Goal: Information Seeking & Learning: Find specific fact

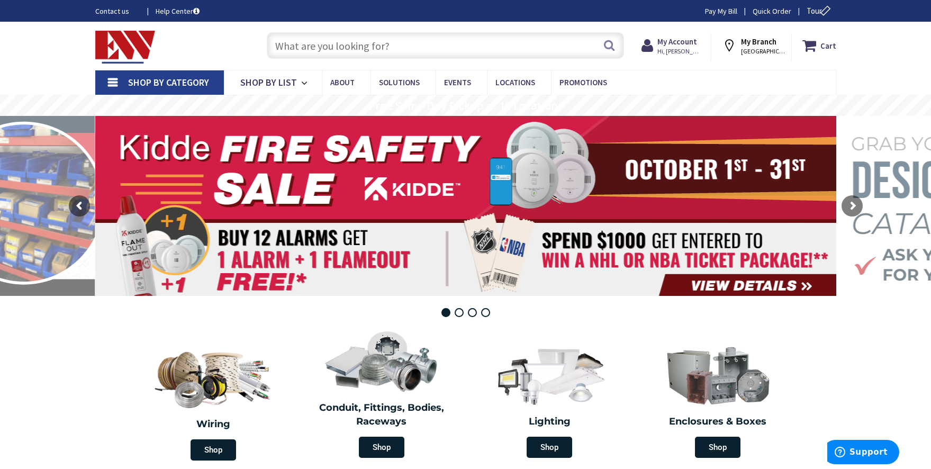
click at [309, 42] on input "text" at bounding box center [445, 45] width 357 height 26
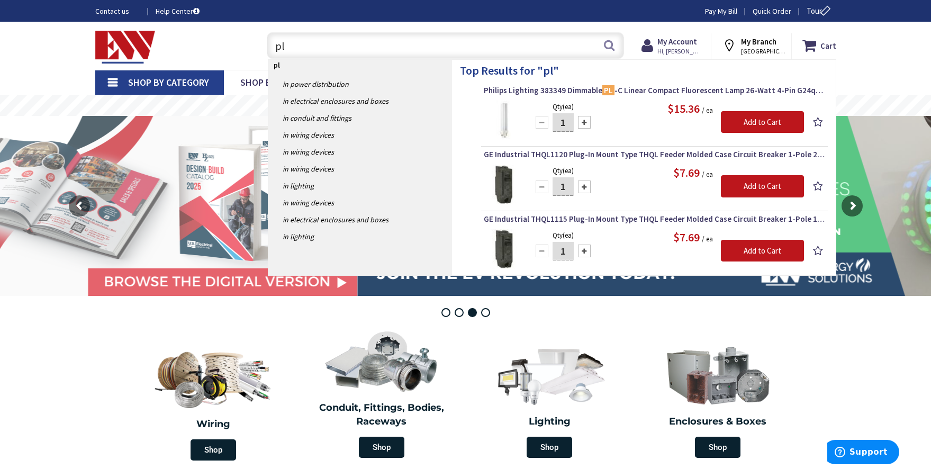
type input "p"
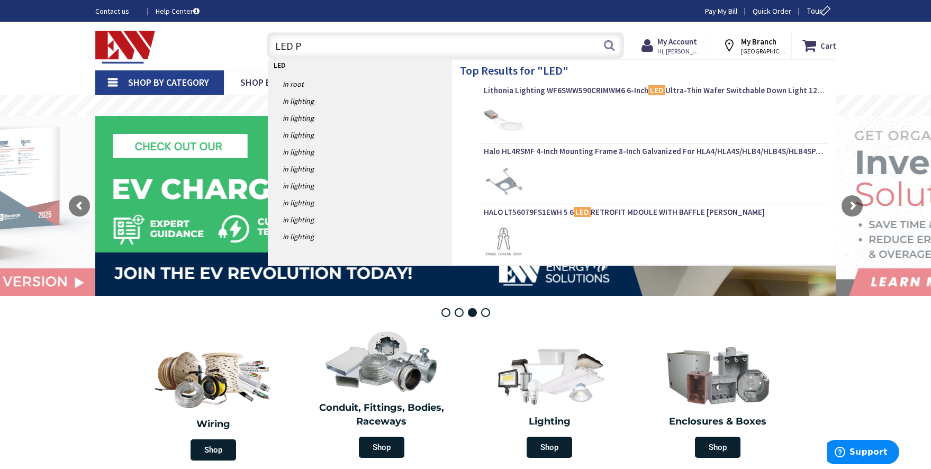
type input "LED PL"
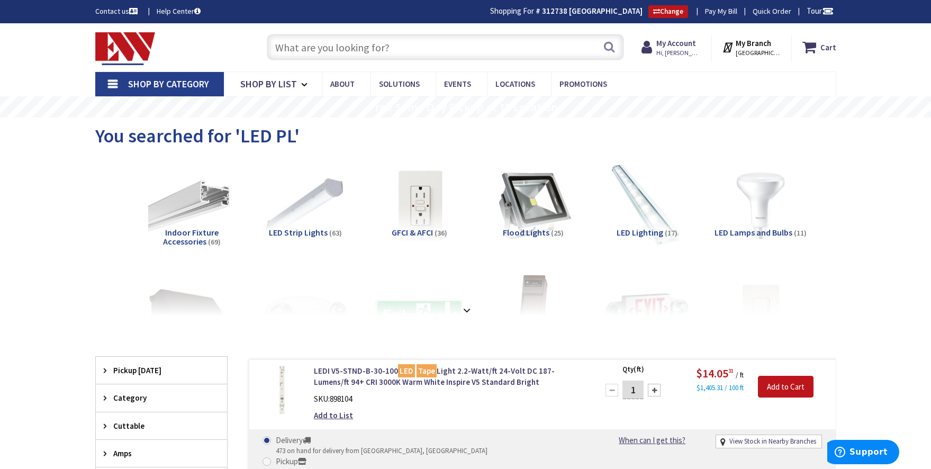
click at [404, 42] on input "text" at bounding box center [445, 47] width 357 height 26
type input "pl"
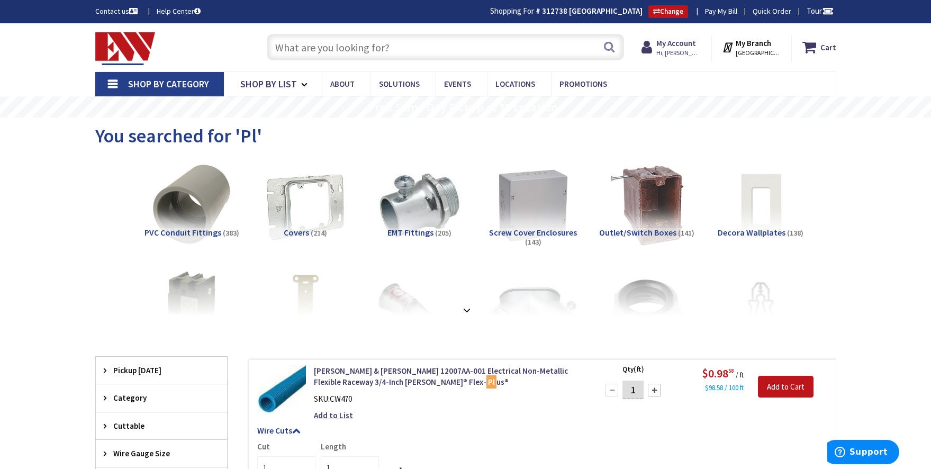
click at [361, 45] on input "text" at bounding box center [445, 47] width 357 height 26
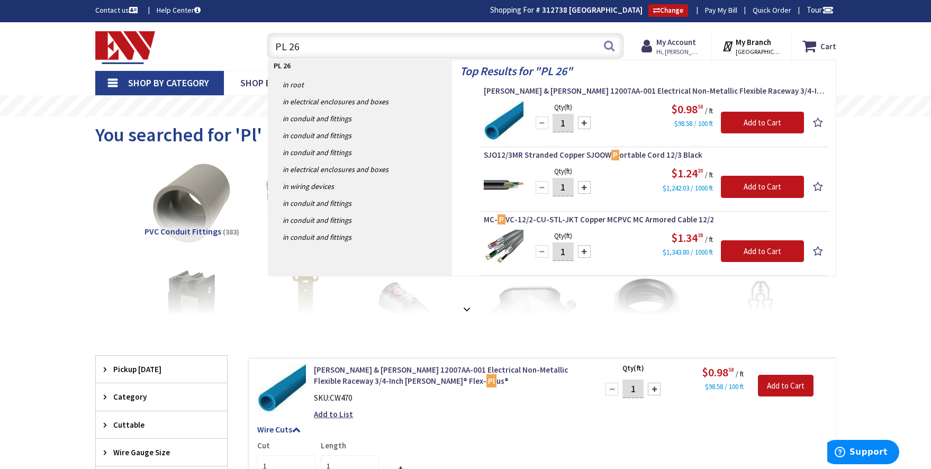
type input "PL 26w"
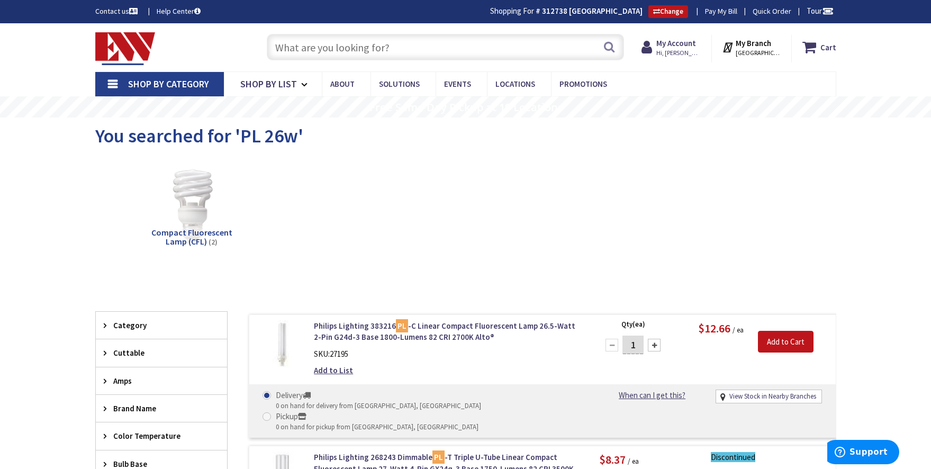
click at [381, 47] on input "text" at bounding box center [445, 47] width 357 height 26
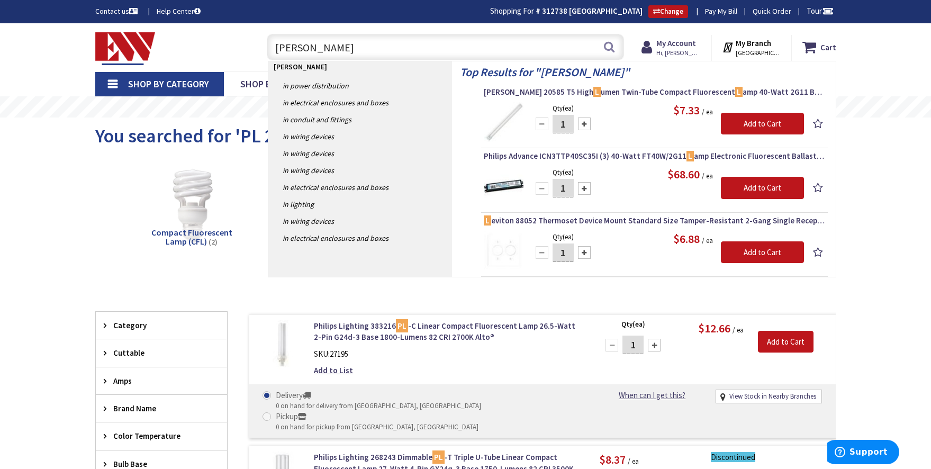
type input "PL Lamp"
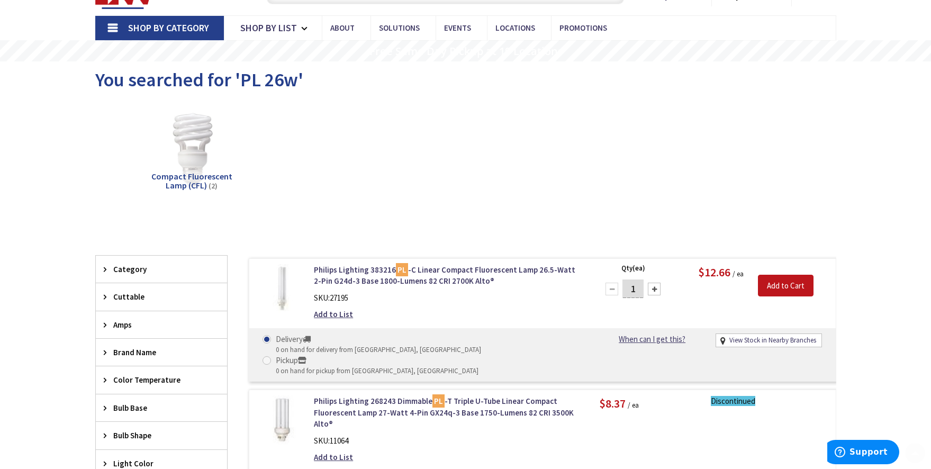
scroll to position [90, 0]
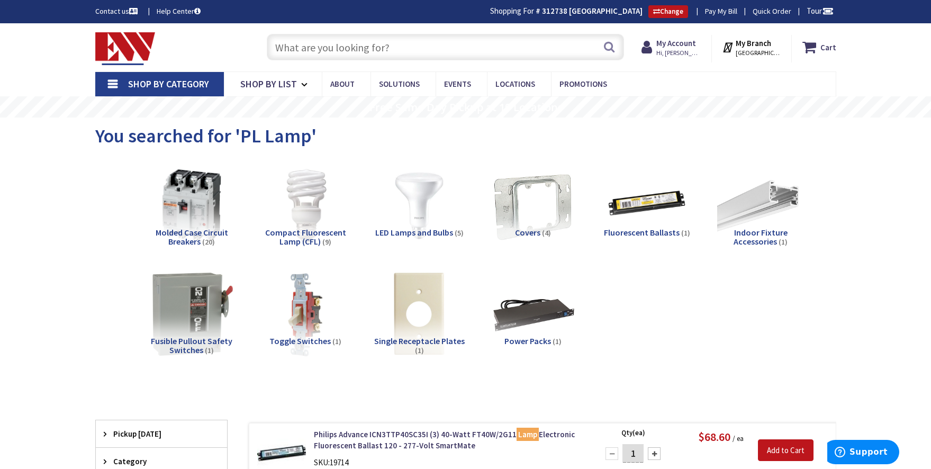
click at [441, 42] on input "text" at bounding box center [445, 47] width 357 height 26
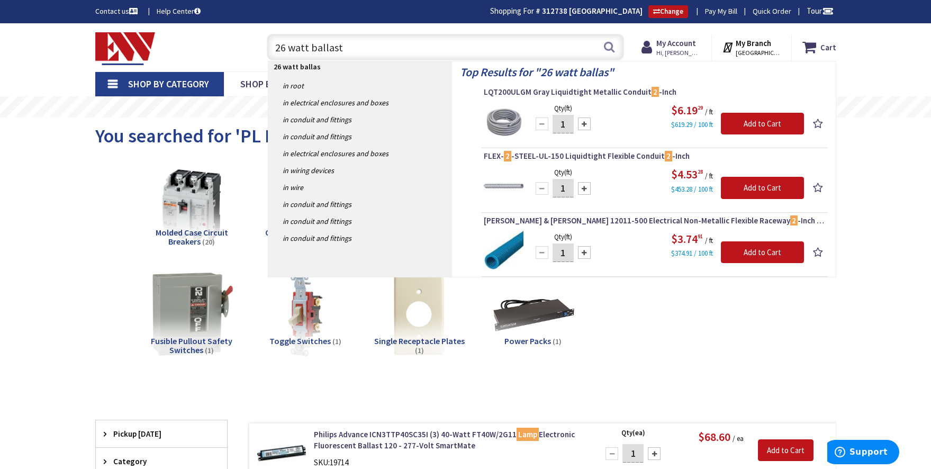
type input "26 watt ballast"
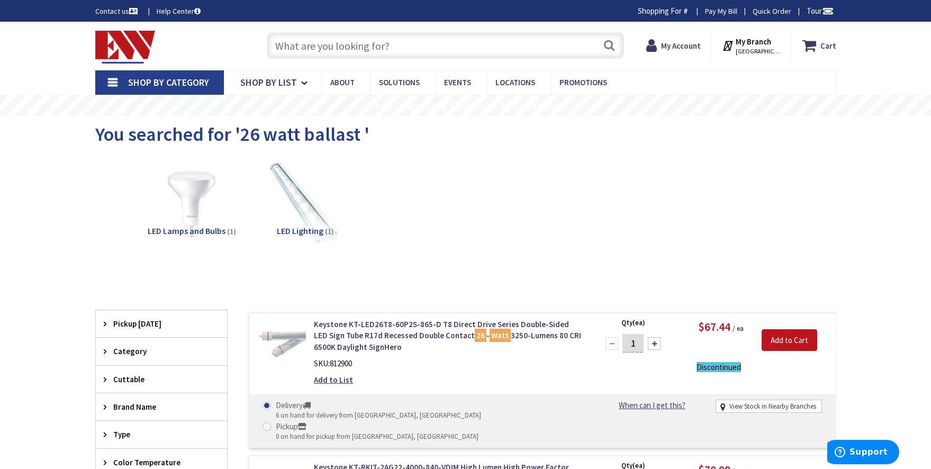
click at [380, 51] on input "text" at bounding box center [445, 45] width 357 height 26
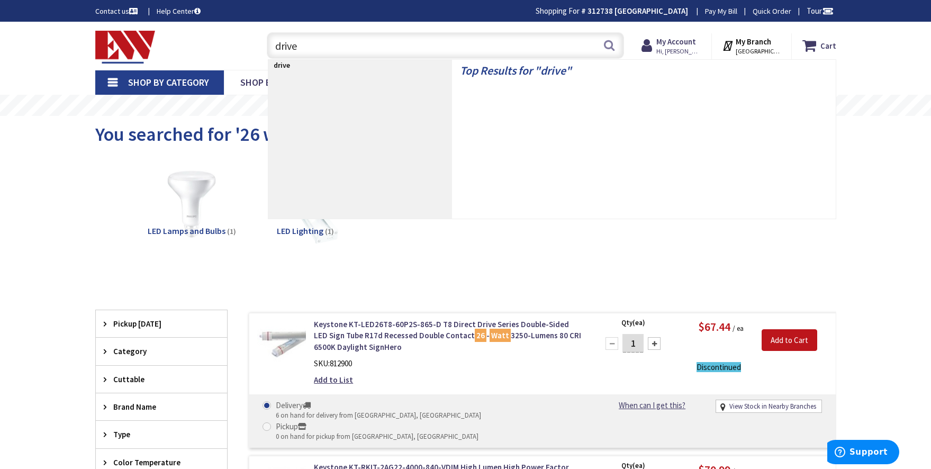
type input "driver"
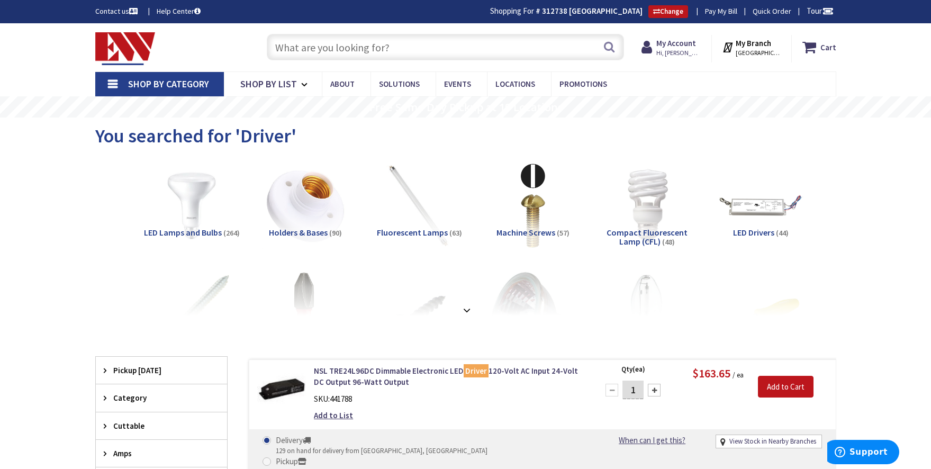
click at [424, 48] on input "text" at bounding box center [445, 47] width 357 height 26
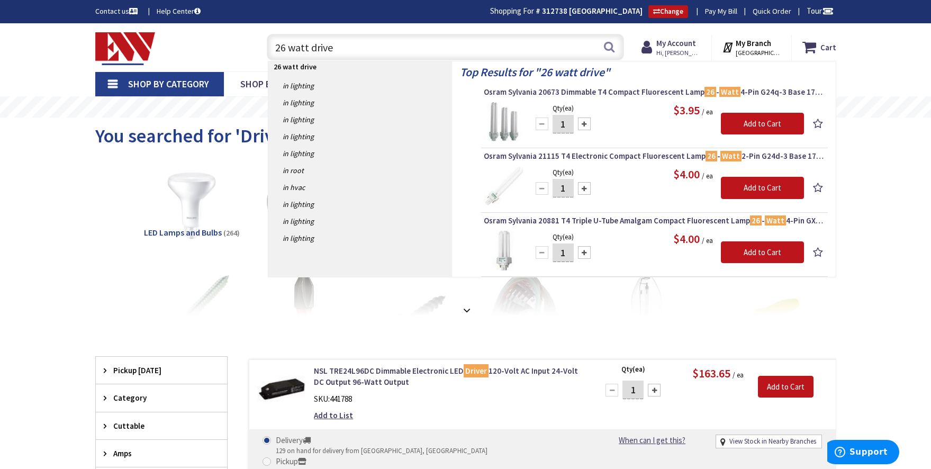
type input "26 watt driver"
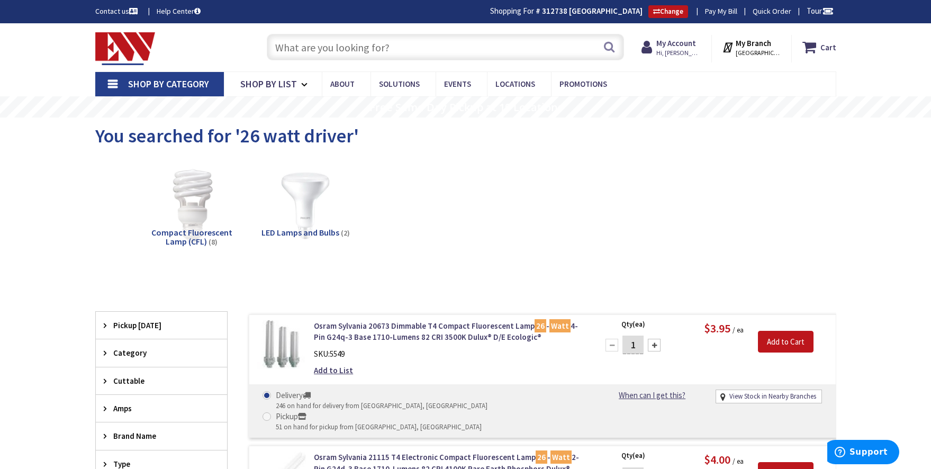
click at [326, 43] on input "text" at bounding box center [445, 47] width 357 height 26
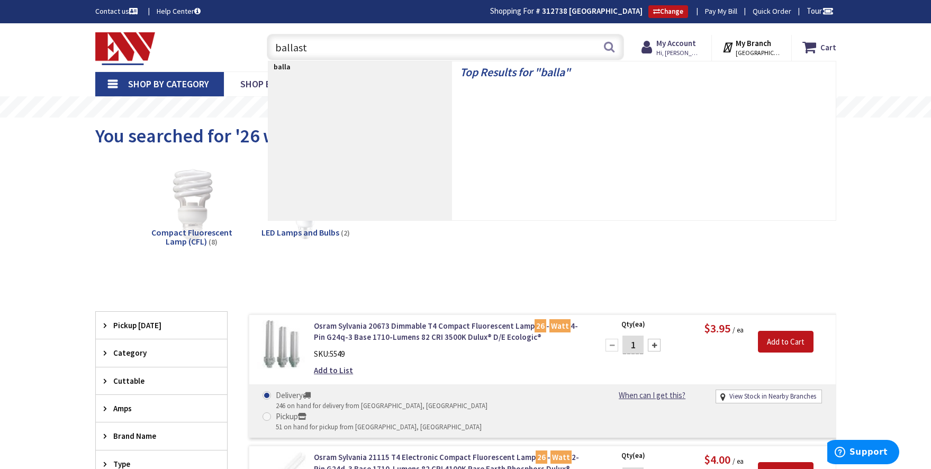
type input "ballast"
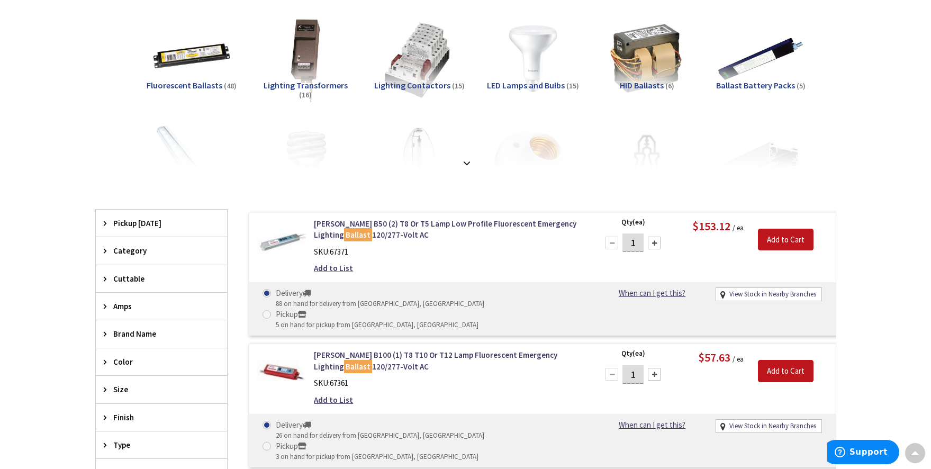
scroll to position [54, 0]
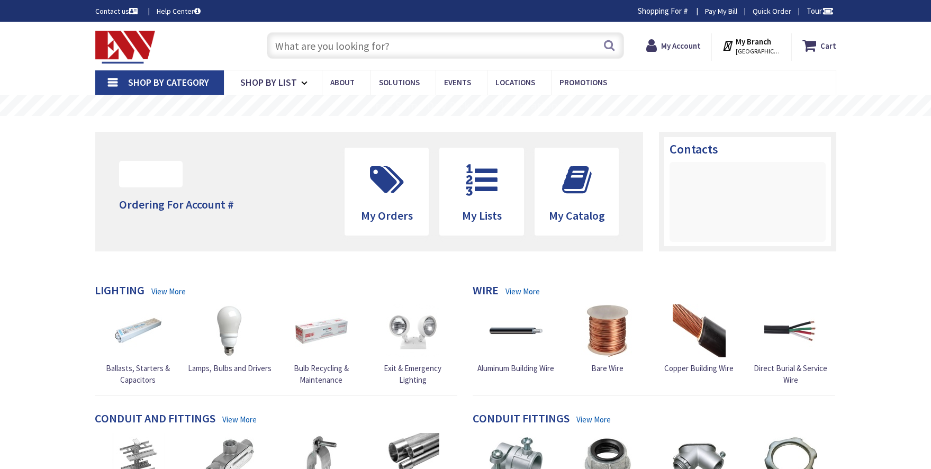
click at [329, 51] on input "text" at bounding box center [445, 45] width 357 height 26
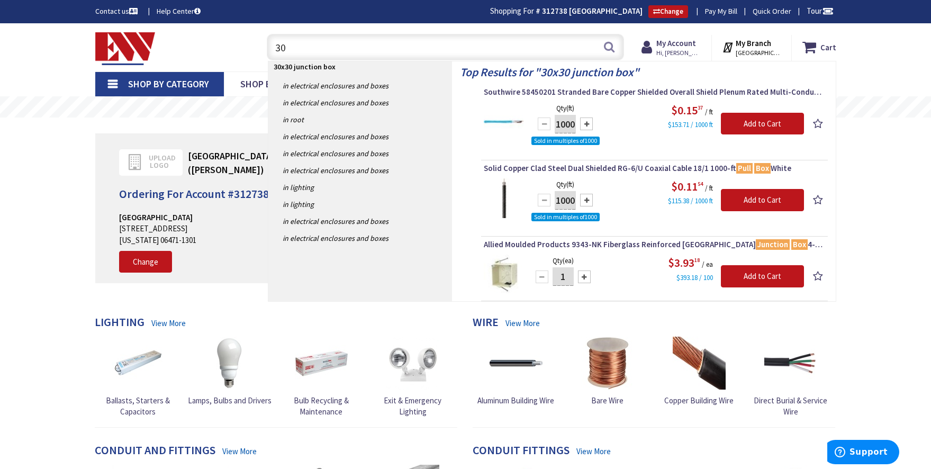
type input "3"
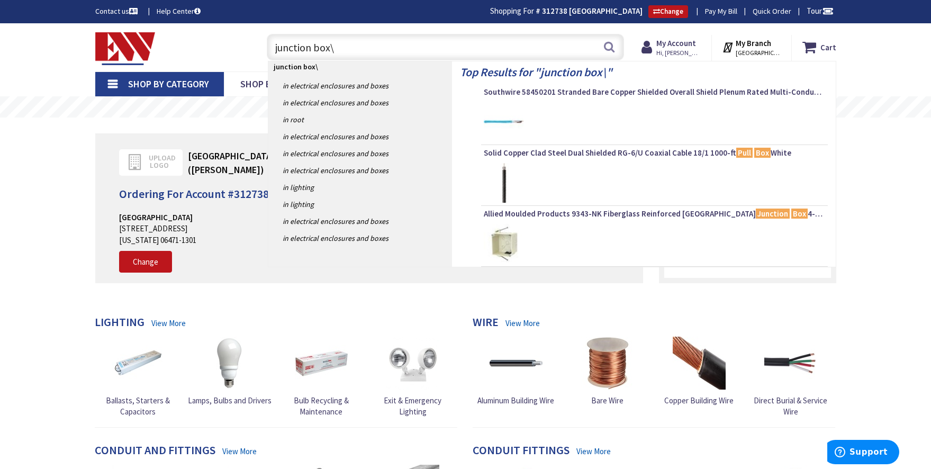
type input "junction box"
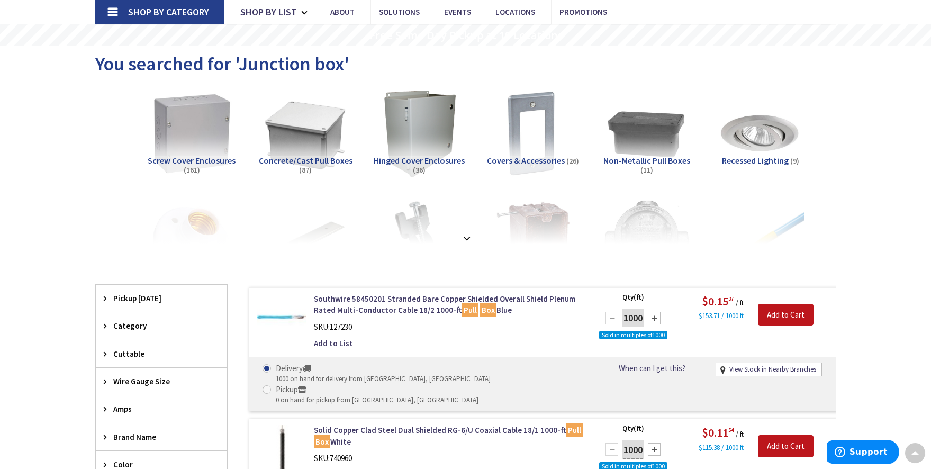
click at [167, 136] on img at bounding box center [191, 134] width 96 height 96
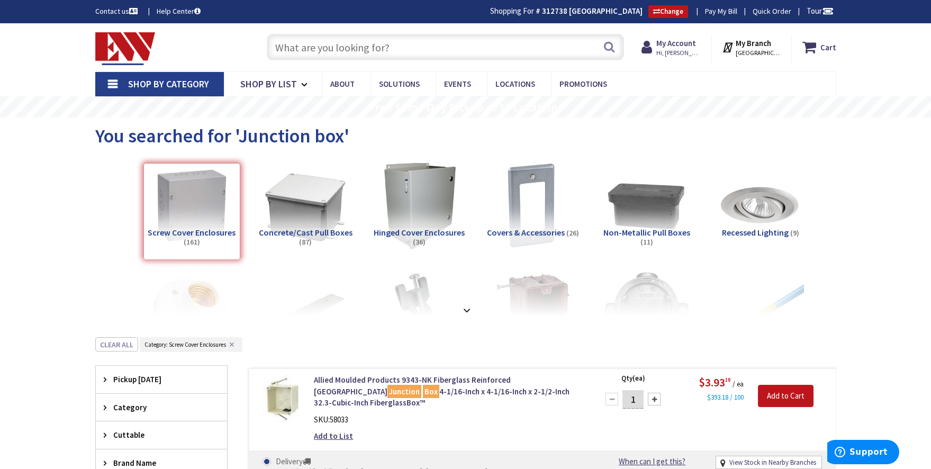
click at [411, 48] on input "text" at bounding box center [445, 47] width 357 height 26
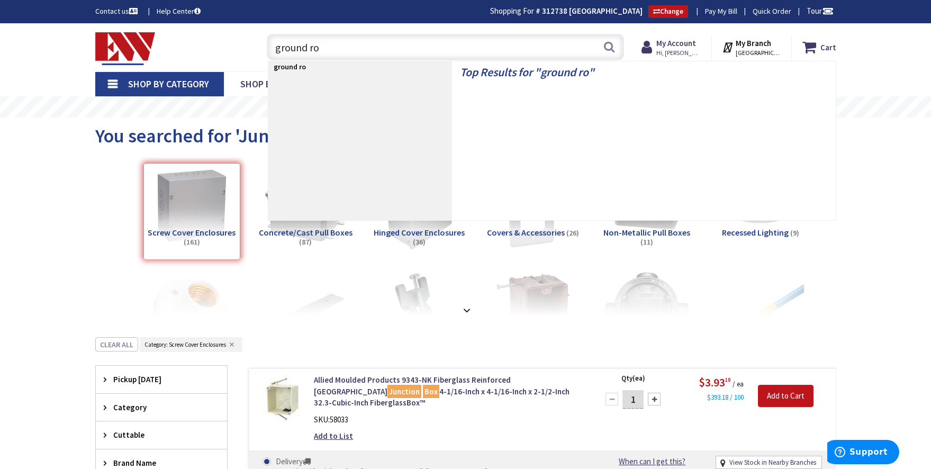
type input "ground rod"
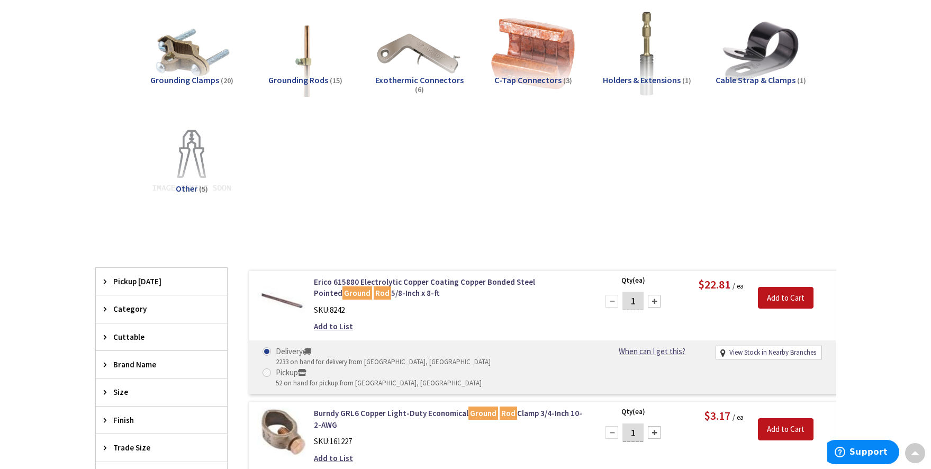
scroll to position [153, 0]
